Goal: Task Accomplishment & Management: Manage account settings

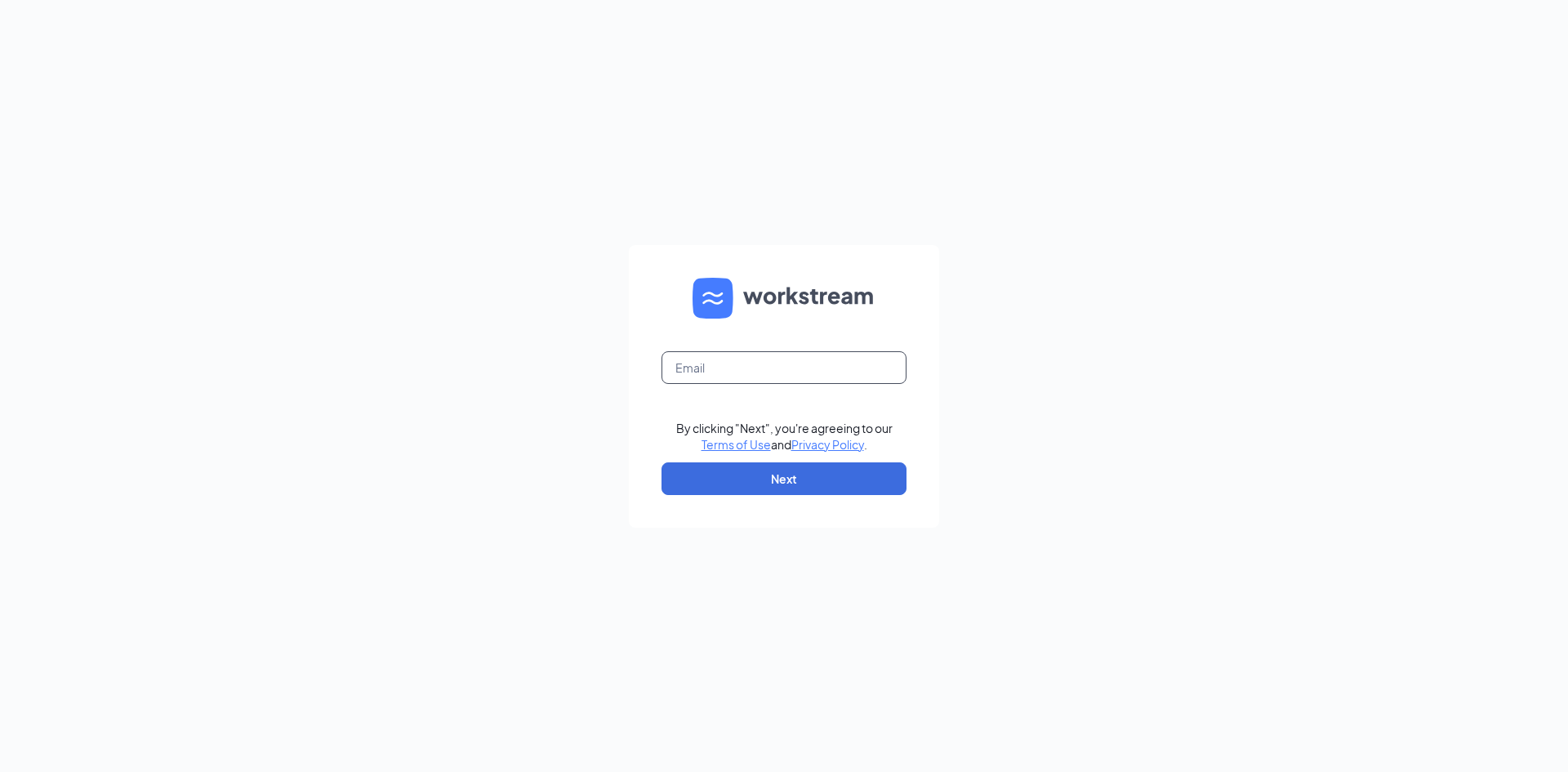
click at [817, 360] on input "text" at bounding box center [784, 367] width 245 height 33
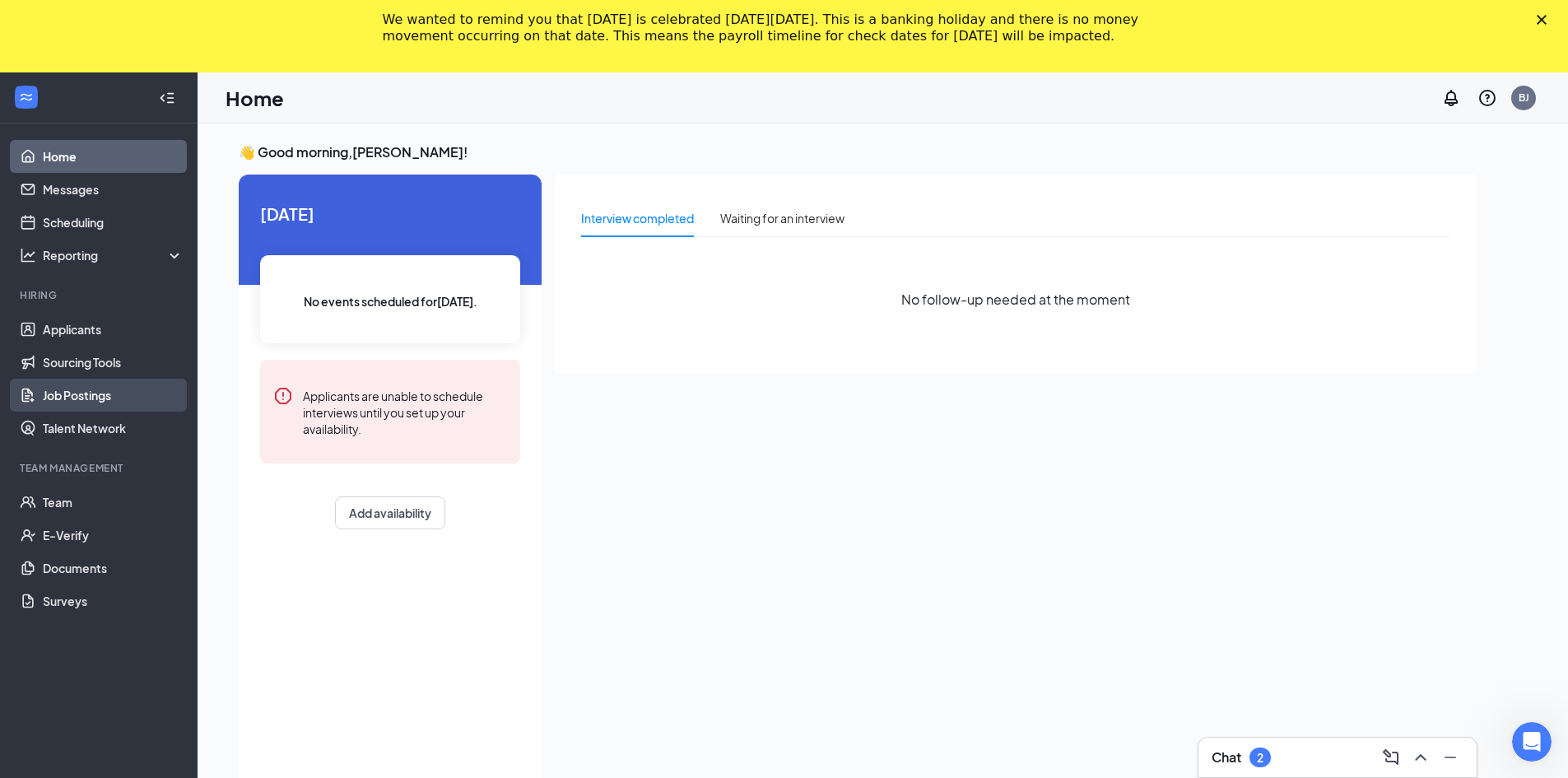
click at [97, 401] on link "Job Postings" at bounding box center [113, 395] width 141 height 33
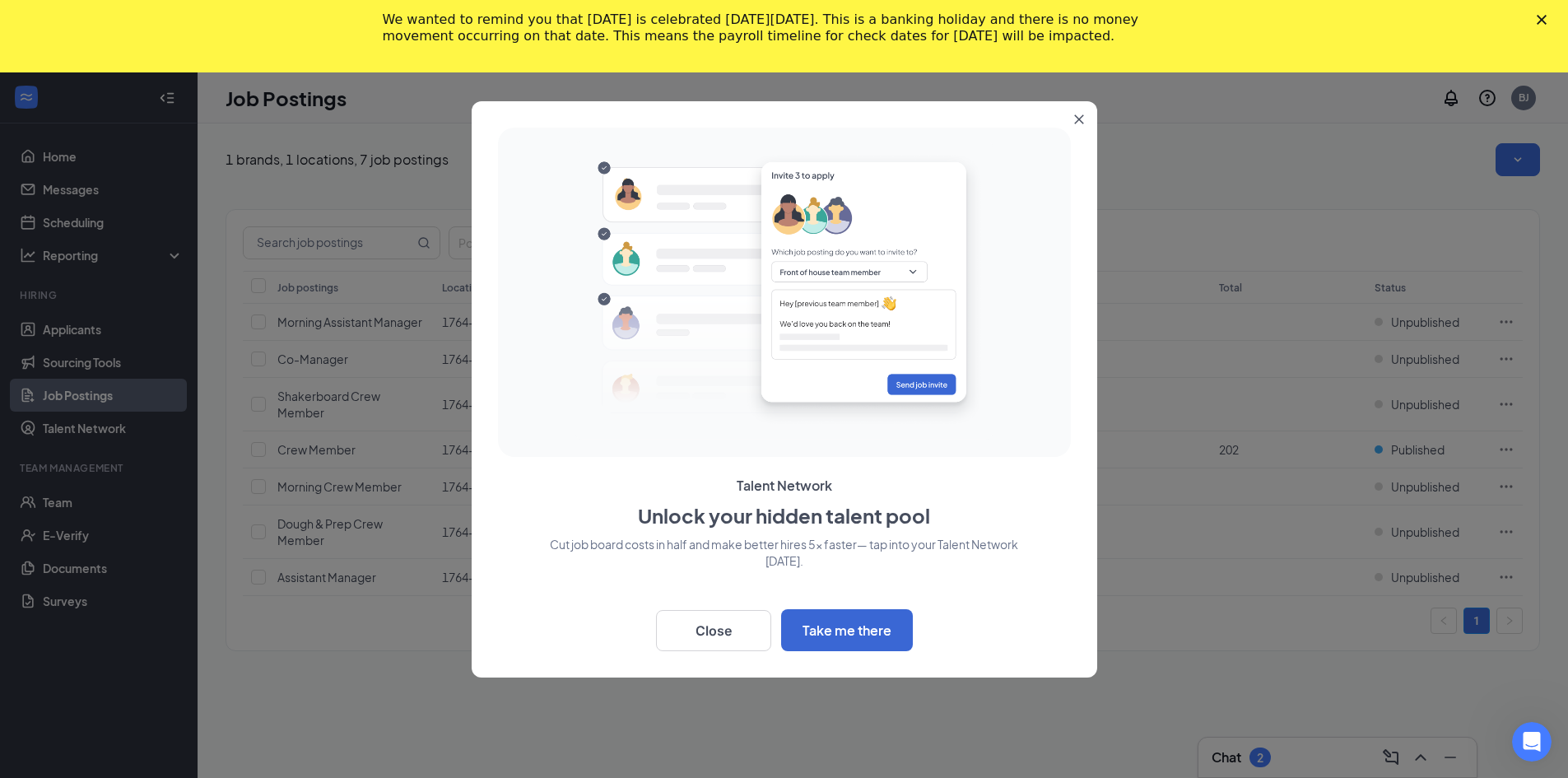
drag, startPoint x: 1084, startPoint y: 102, endPoint x: 1079, endPoint y: 121, distance: 19.6
click at [1083, 107] on button "Close" at bounding box center [1082, 116] width 30 height 30
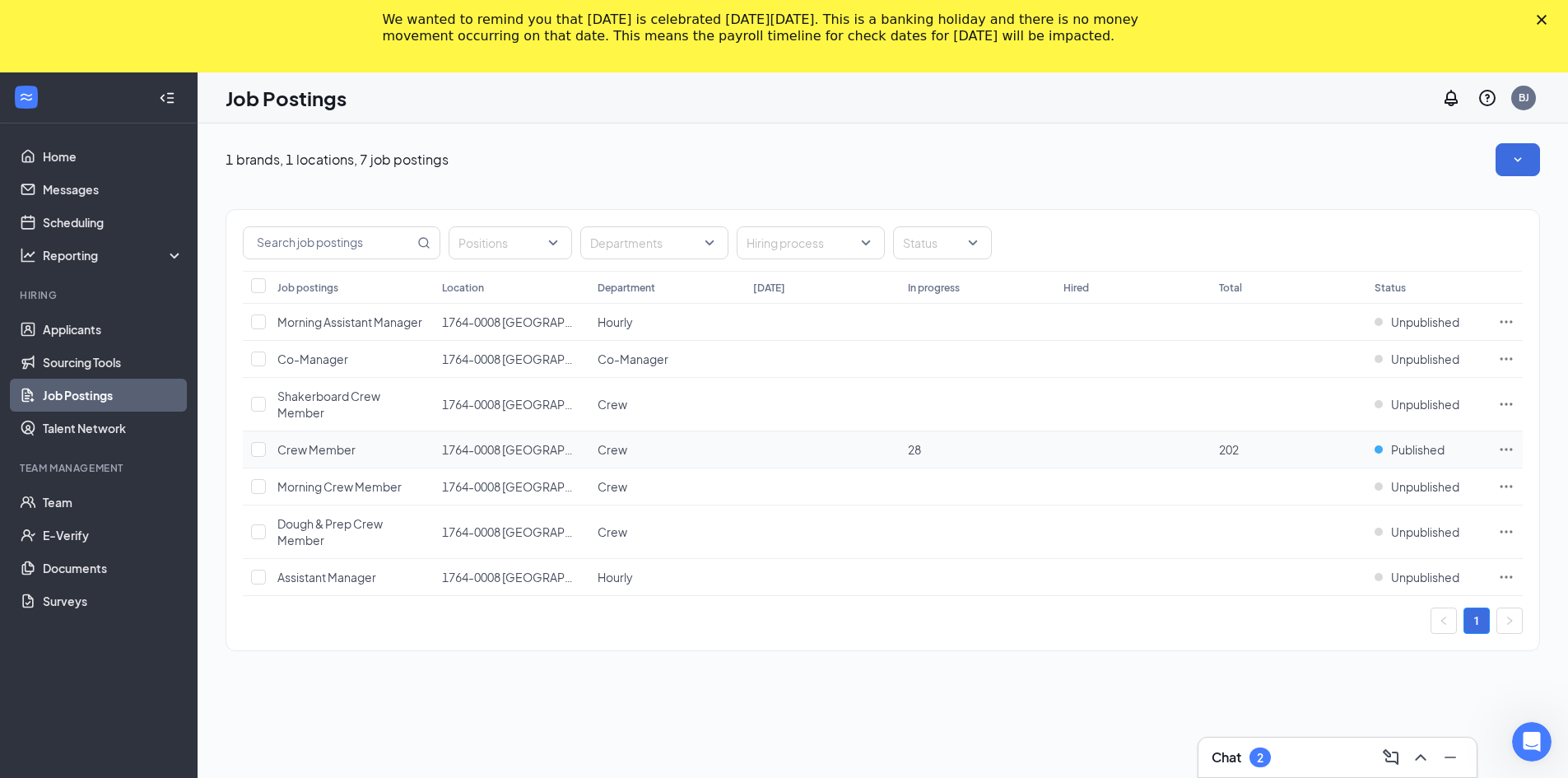
click at [1505, 450] on icon "Ellipses" at bounding box center [1506, 449] width 16 height 16
click at [1396, 423] on td "Unpublished" at bounding box center [1428, 404] width 124 height 54
click at [514, 453] on span "1764-0008 [GEOGRAPHIC_DATA]" at bounding box center [532, 449] width 180 height 15
click at [1425, 446] on span "Published" at bounding box center [1418, 449] width 54 height 16
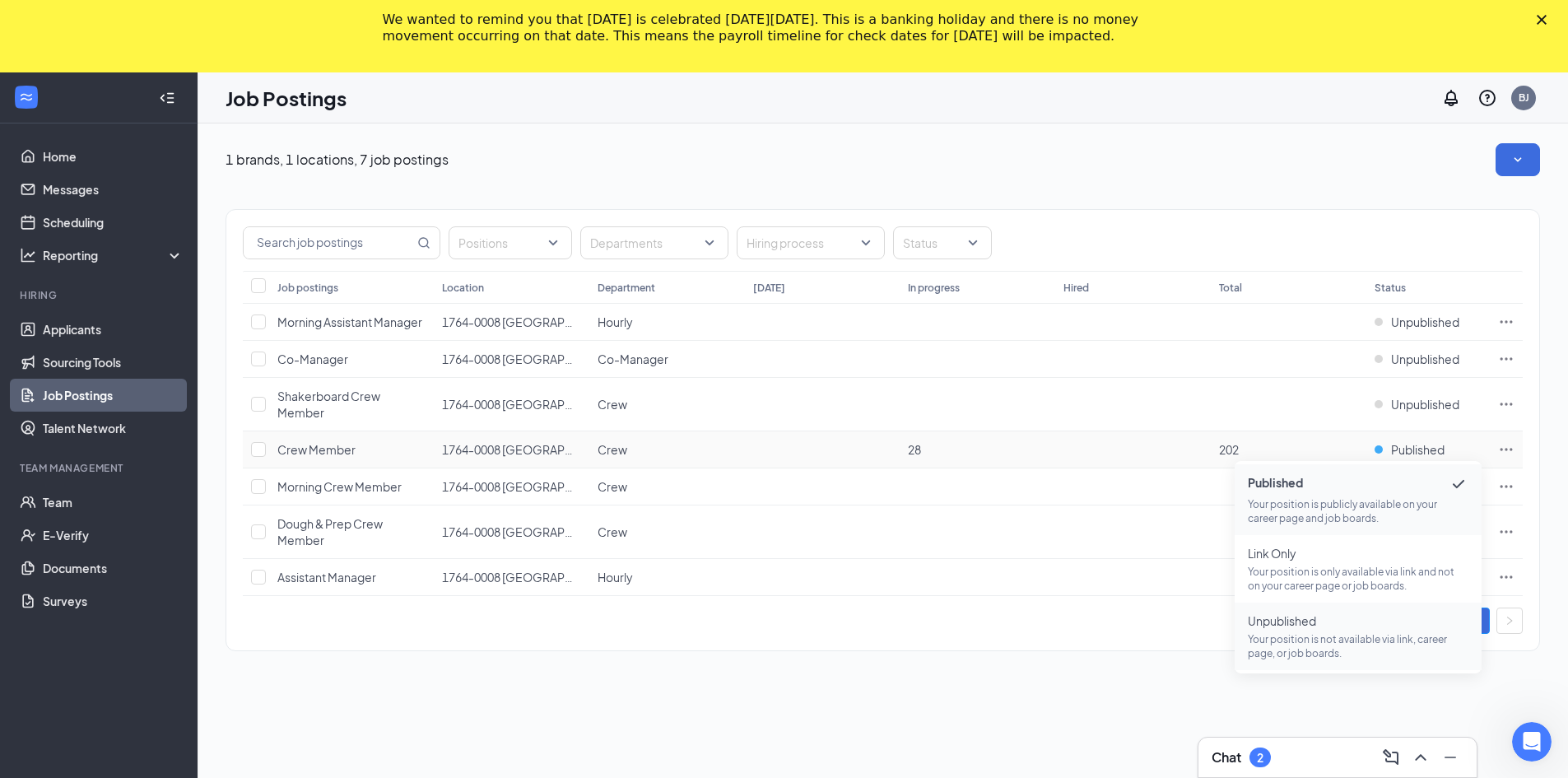
click at [1351, 634] on p "Your position is not available via link, career page, or job boards." at bounding box center [1358, 646] width 220 height 28
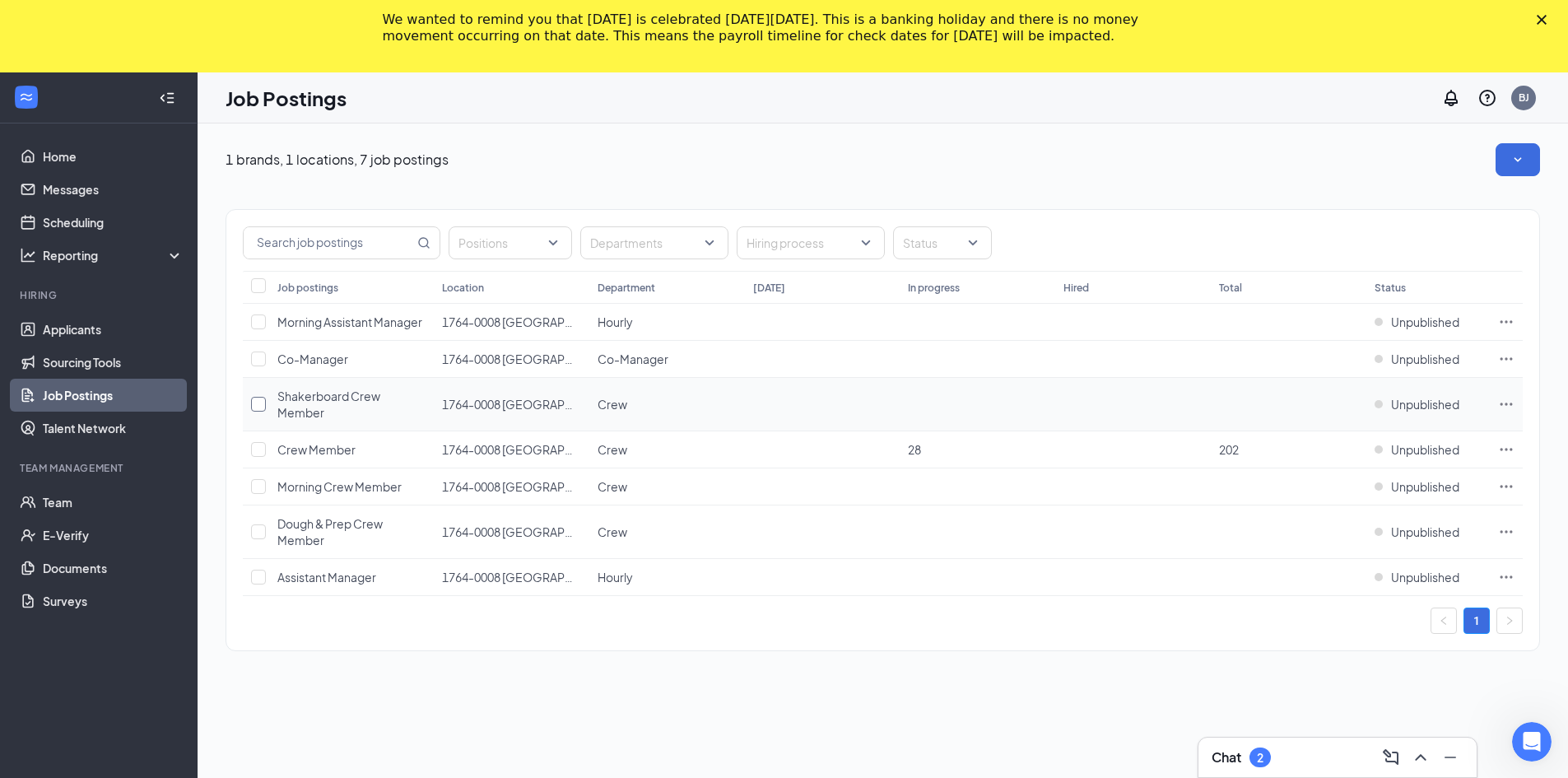
click at [260, 404] on input "checkbox" at bounding box center [258, 404] width 15 height 15
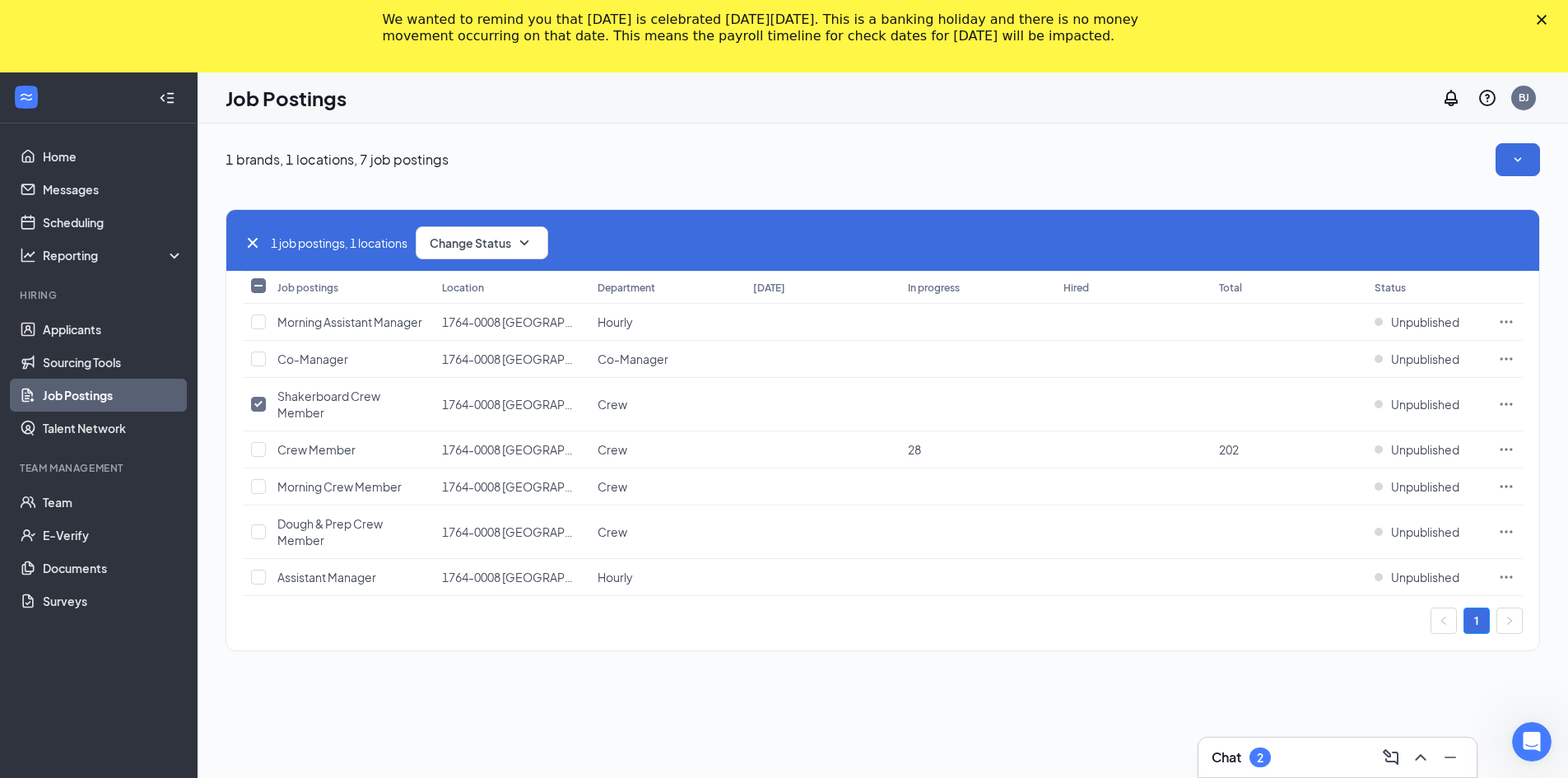
click at [252, 238] on icon "Cross" at bounding box center [252, 243] width 20 height 20
checkbox input "false"
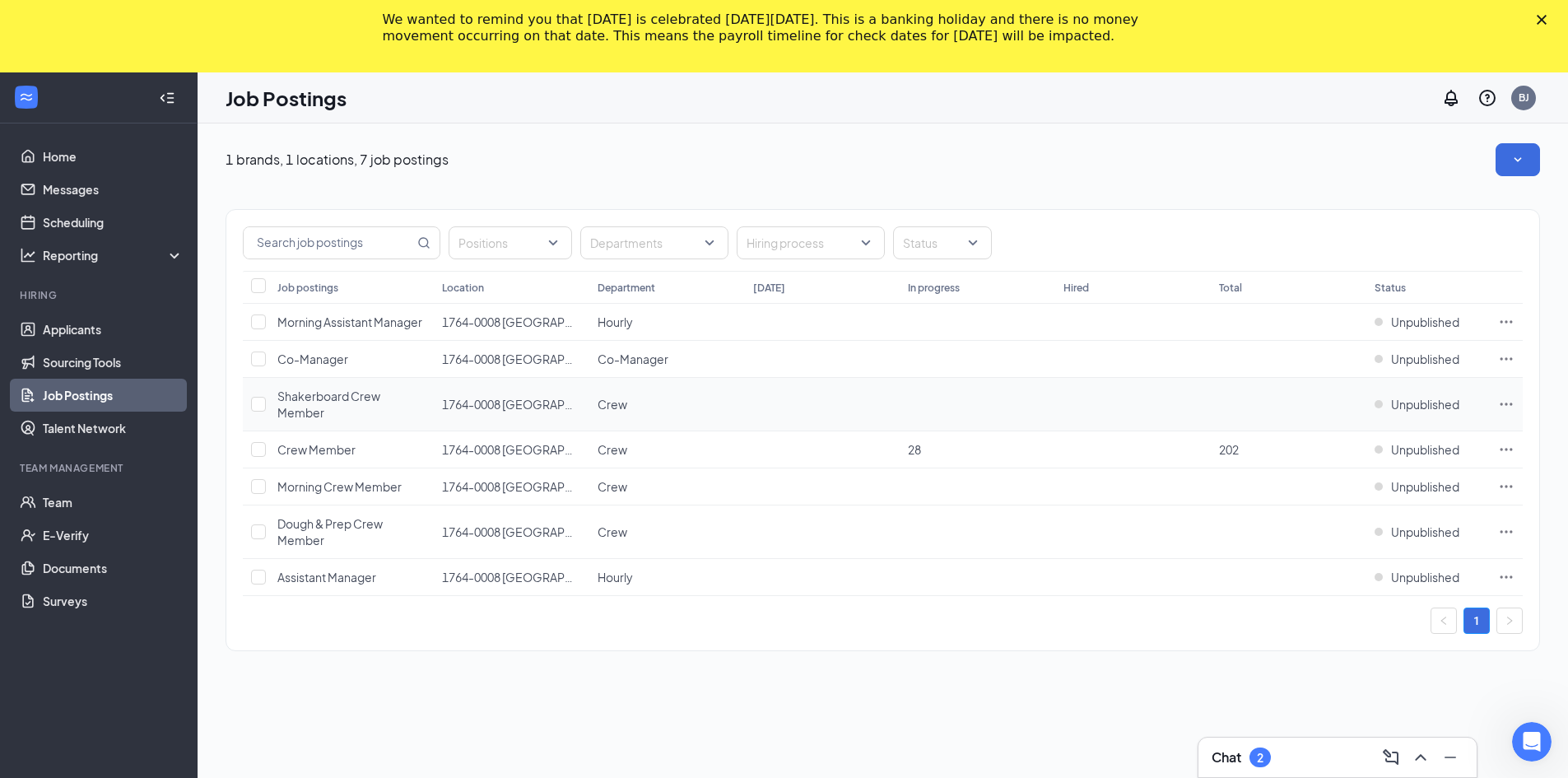
click at [1508, 398] on icon "Ellipses" at bounding box center [1506, 404] width 16 height 16
click at [1444, 152] on div "1 brands, 1 locations, 7 job postings" at bounding box center [882, 160] width 1314 height 33
click at [1307, 772] on div "Chat 2" at bounding box center [1337, 757] width 278 height 39
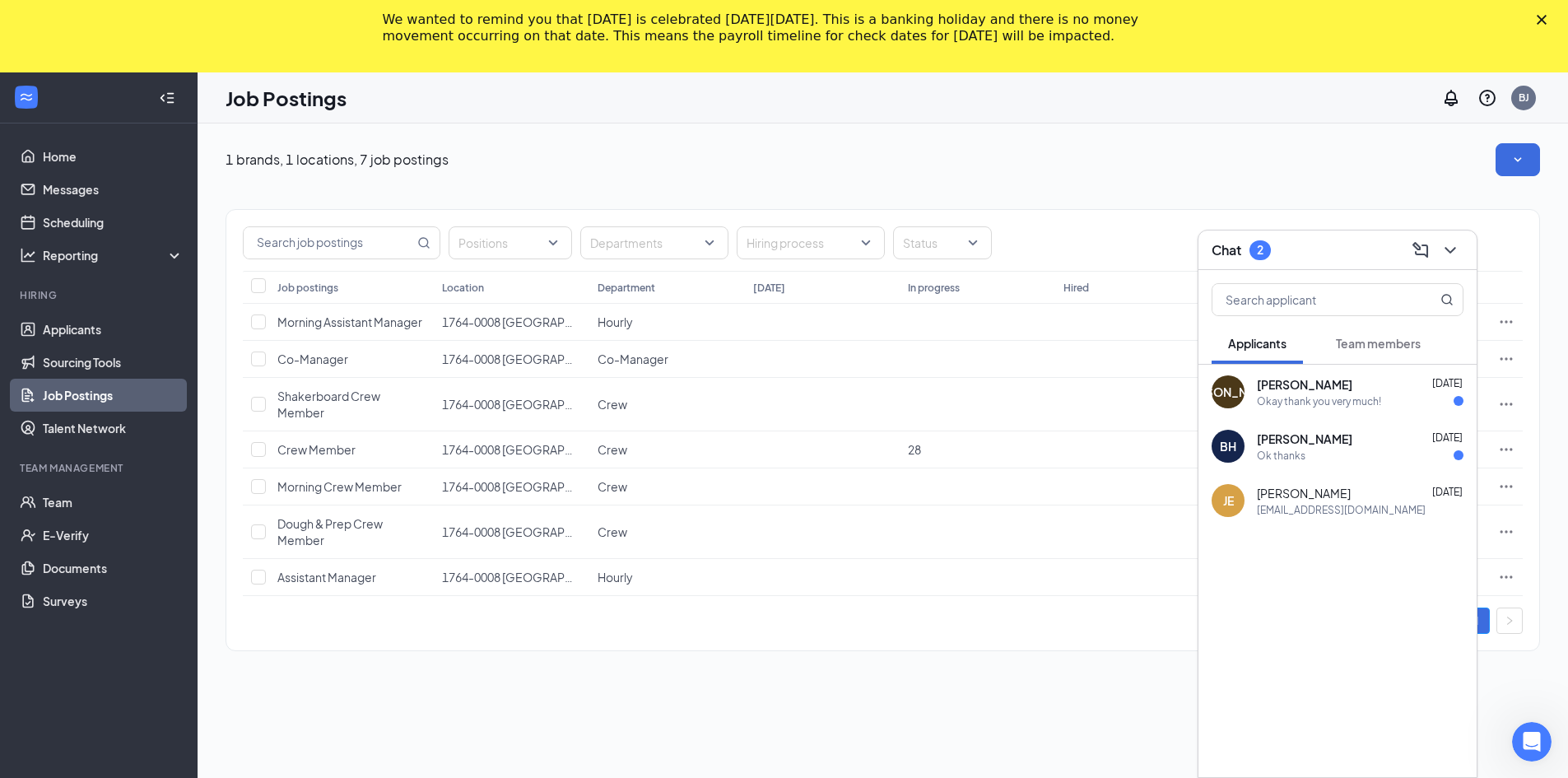
click at [1327, 430] on div "[PERSON_NAME] [DATE]" at bounding box center [1360, 438] width 207 height 16
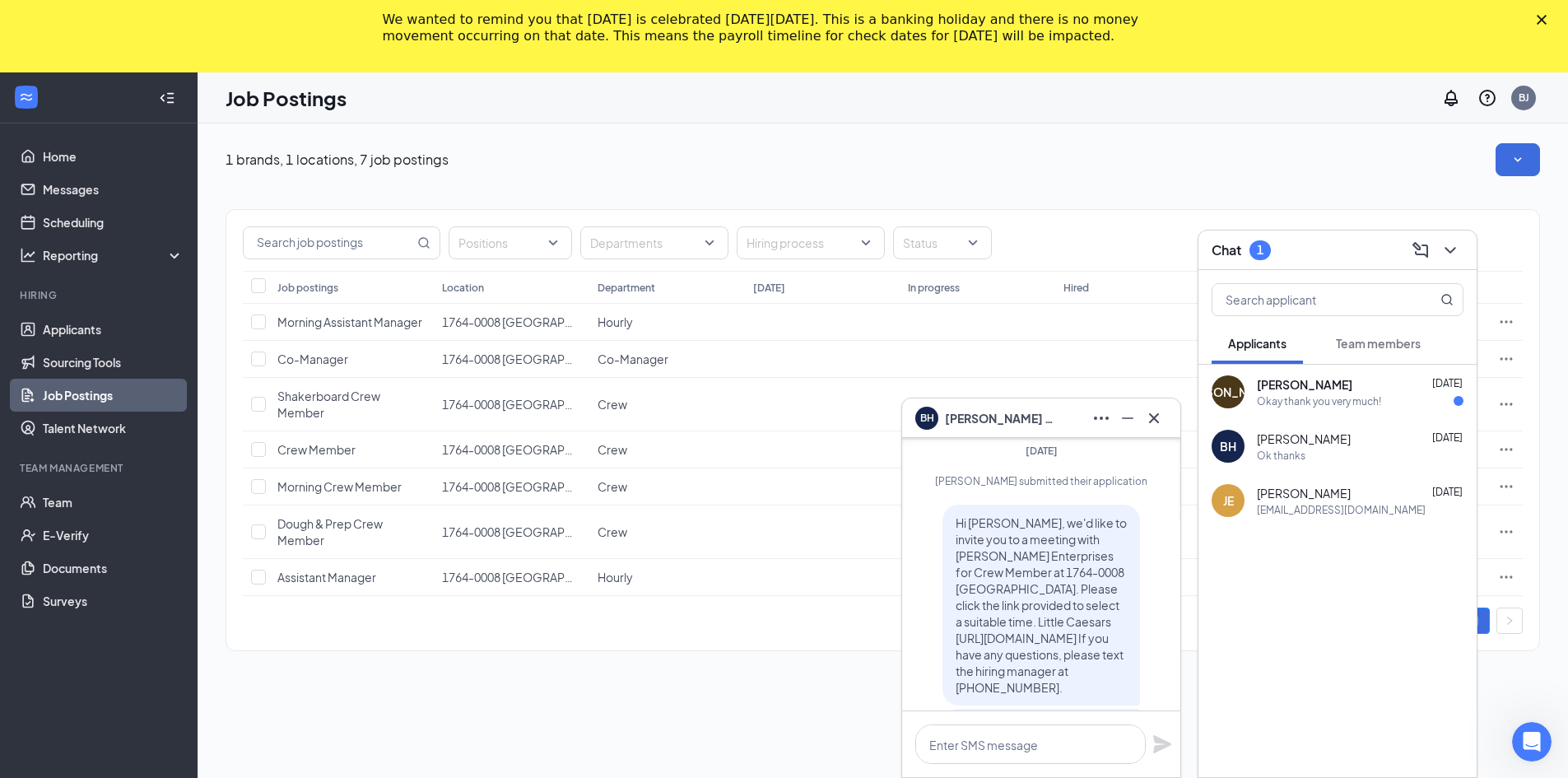
scroll to position [-165, 0]
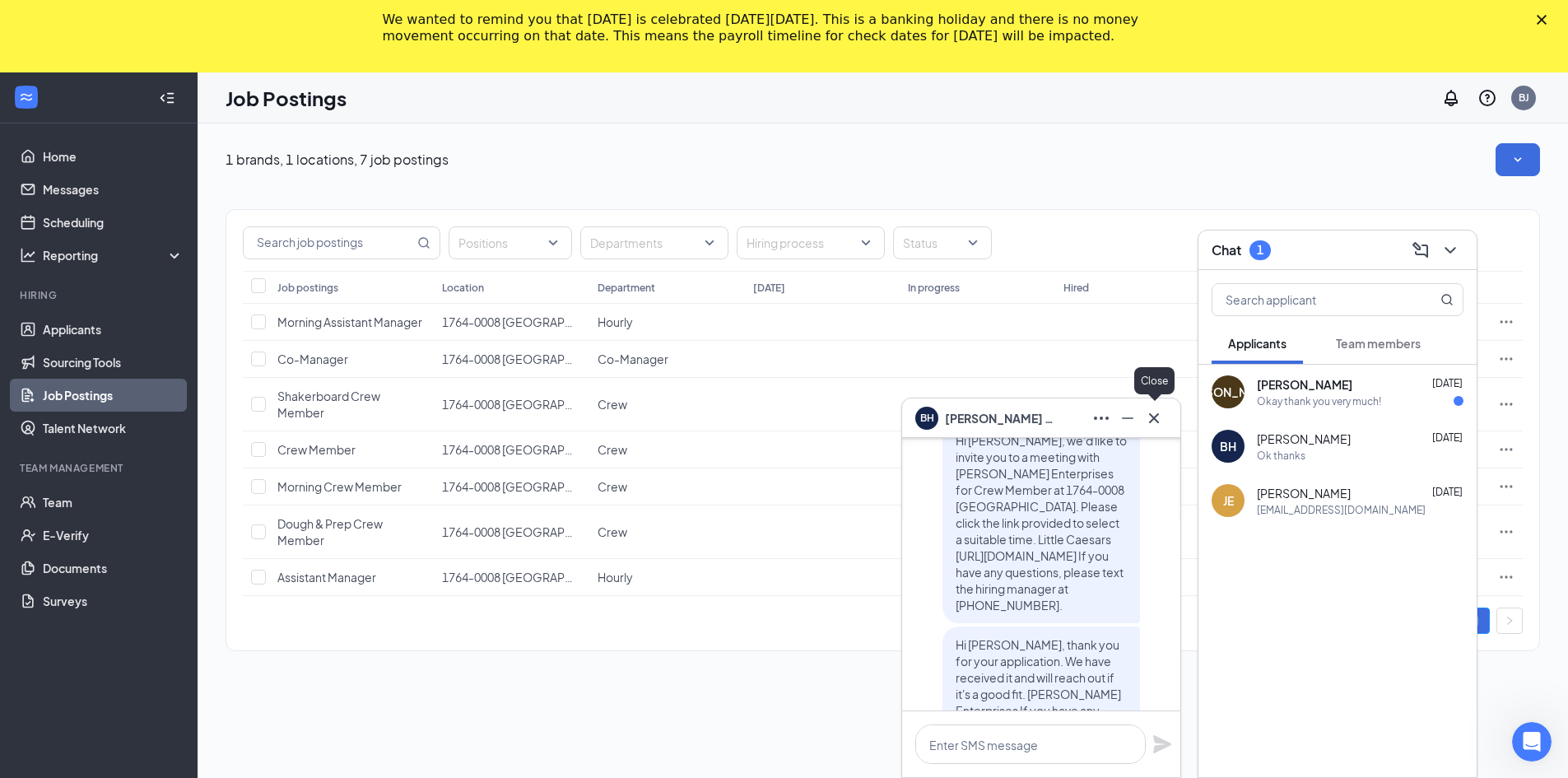
click at [1161, 412] on icon "Cross" at bounding box center [1154, 418] width 20 height 20
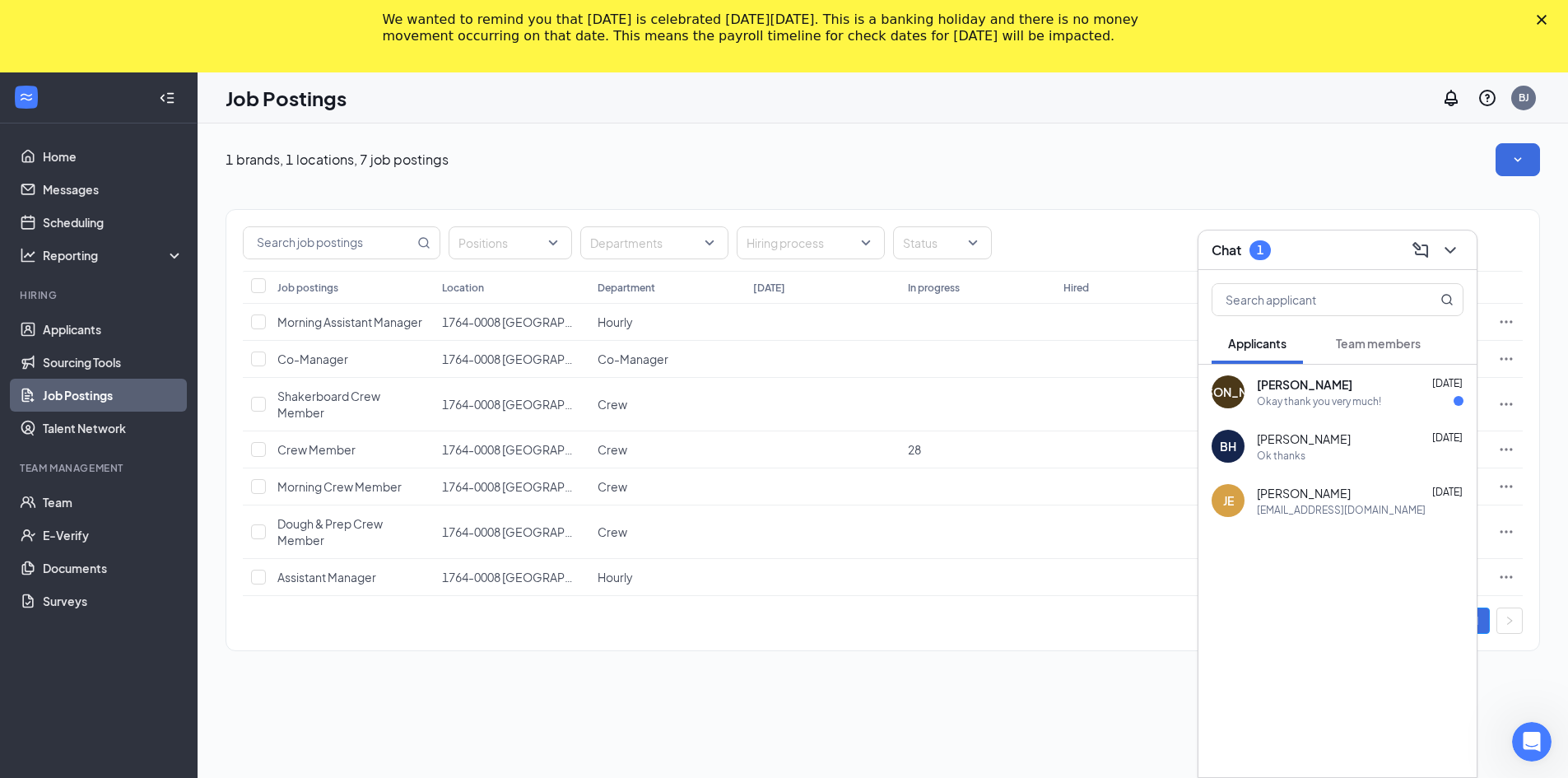
click at [1296, 385] on span "[PERSON_NAME]" at bounding box center [1305, 383] width 96 height 16
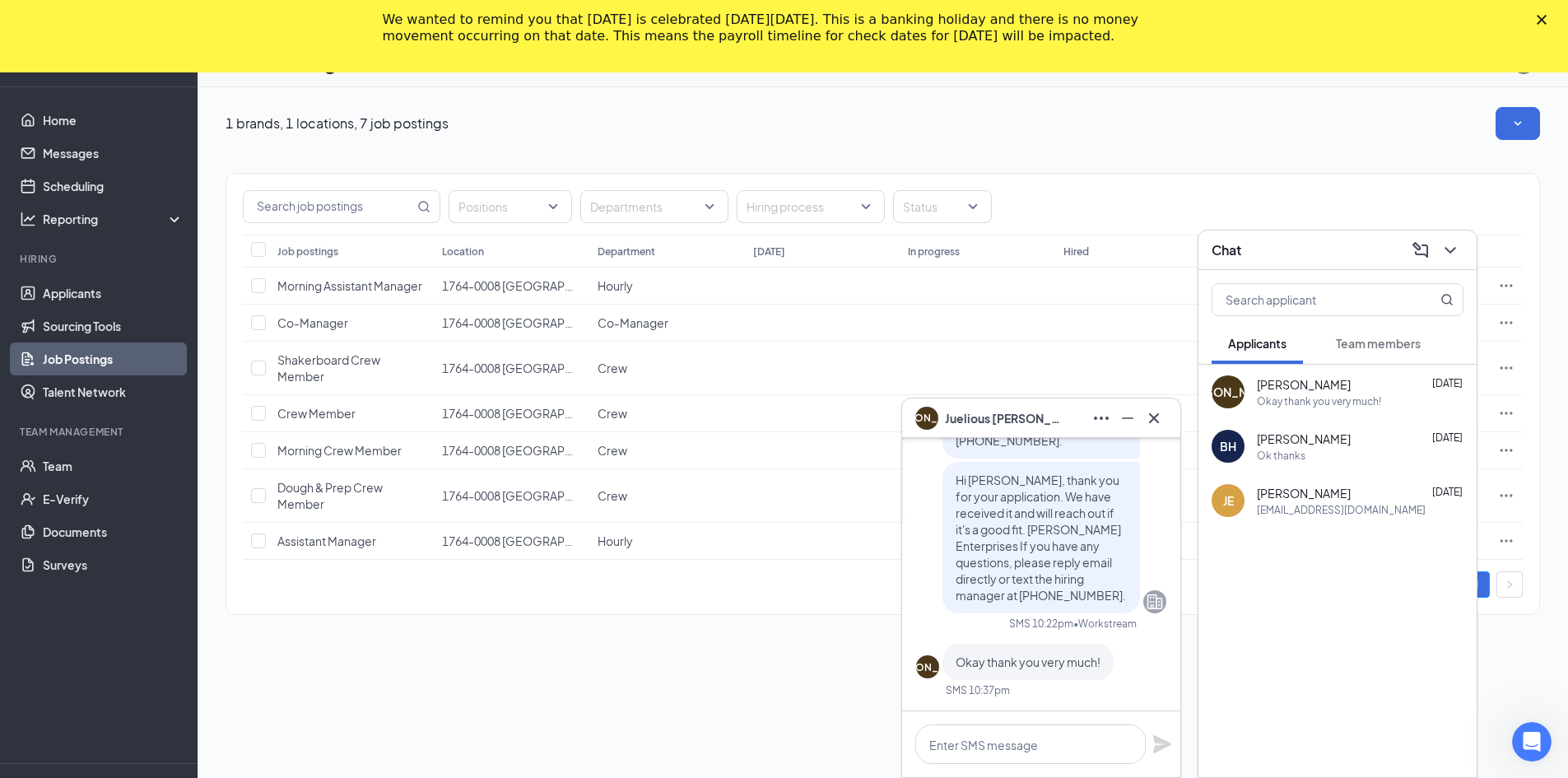
scroll to position [73, 0]
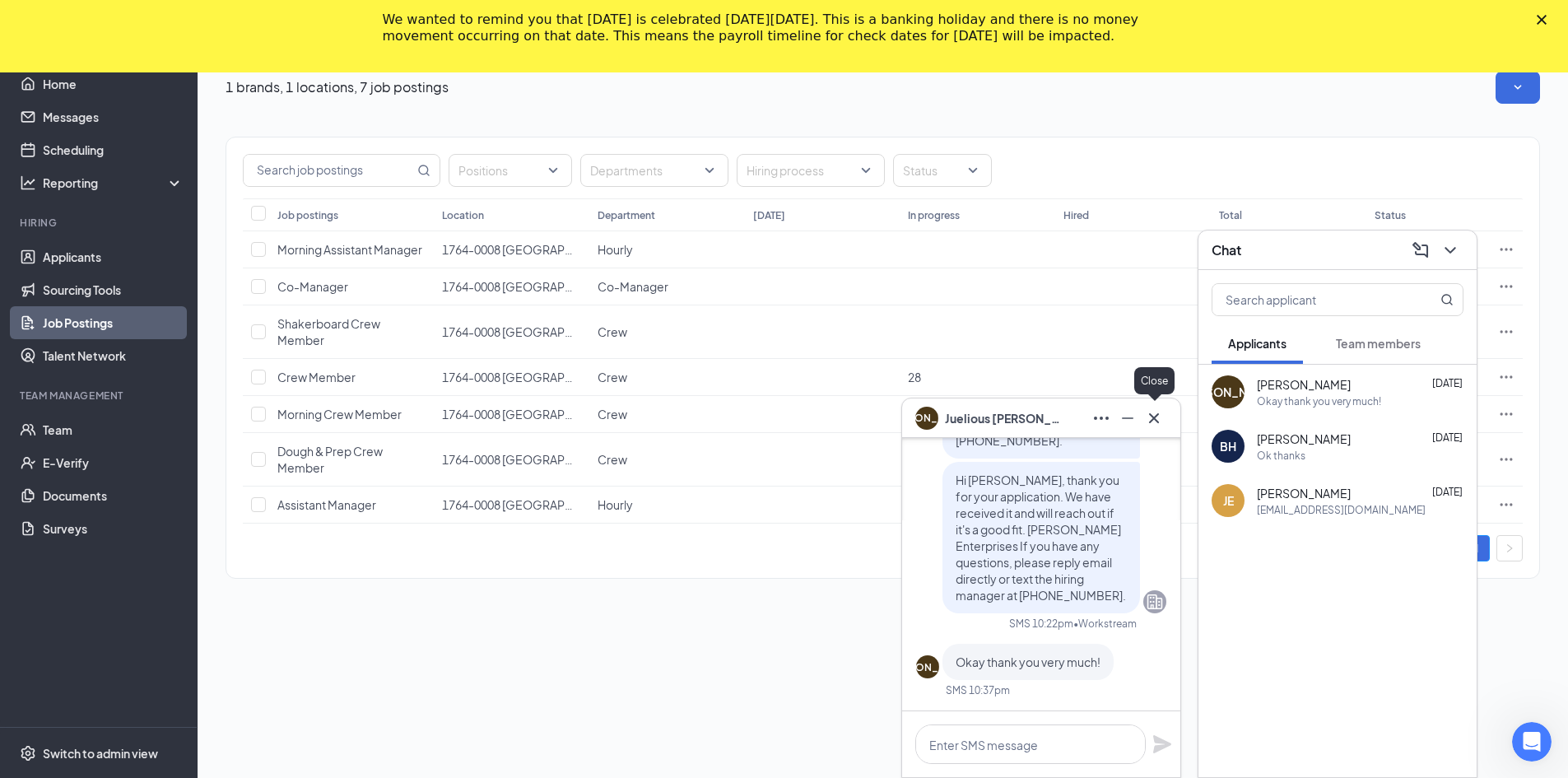
click at [1156, 413] on icon "Cross" at bounding box center [1154, 418] width 20 height 20
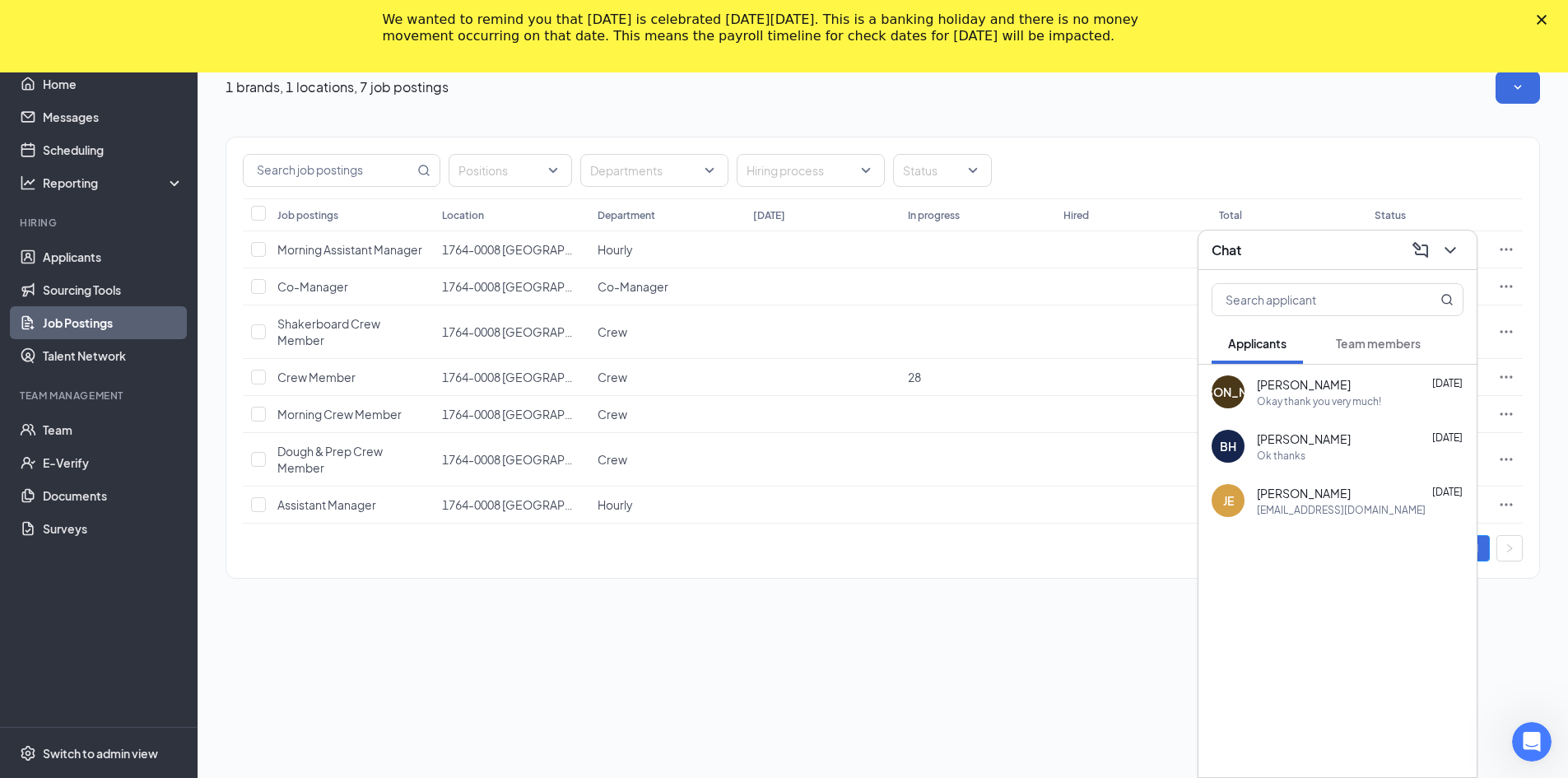
click at [1360, 354] on button "Team members" at bounding box center [1378, 343] width 118 height 41
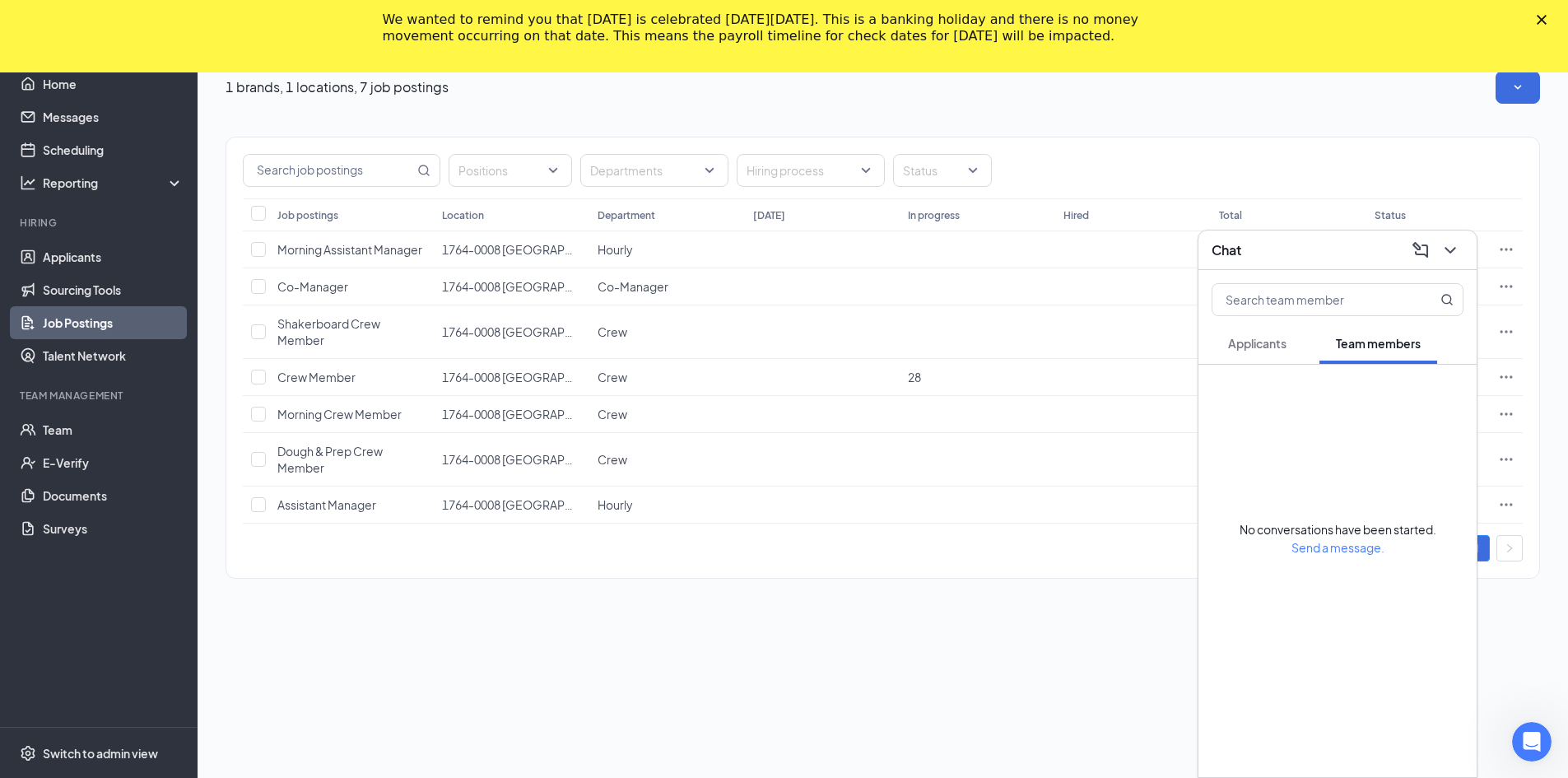
drag, startPoint x: 1252, startPoint y: 343, endPoint x: 1262, endPoint y: 338, distance: 11.2
click at [1253, 342] on span "Applicants" at bounding box center [1257, 342] width 58 height 15
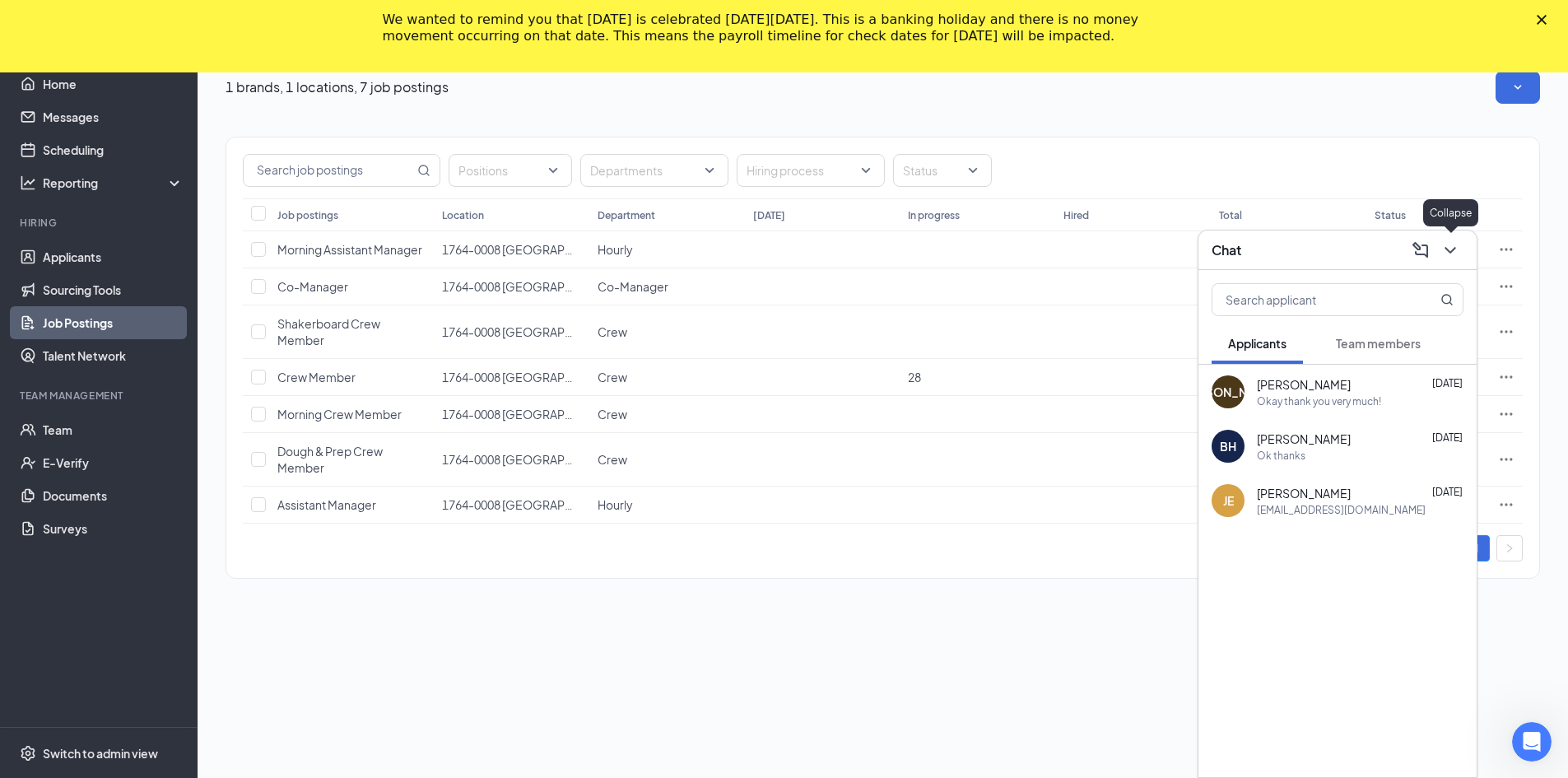
click at [1447, 251] on icon "ChevronDown" at bounding box center [1449, 249] width 20 height 20
